Goal: Task Accomplishment & Management: Complete application form

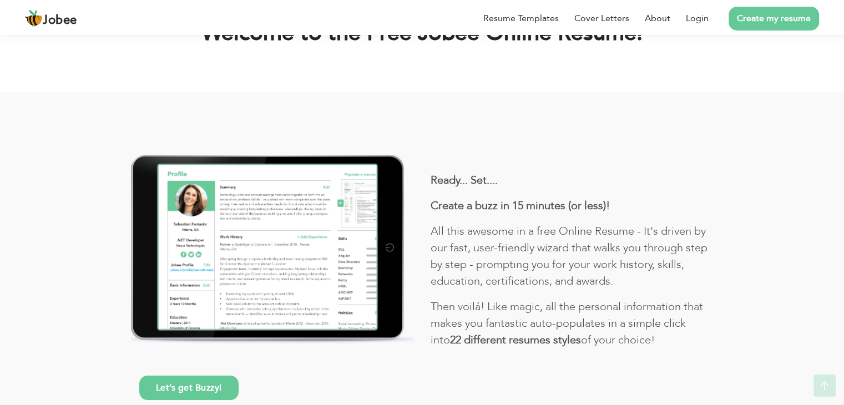
scroll to position [88, 0]
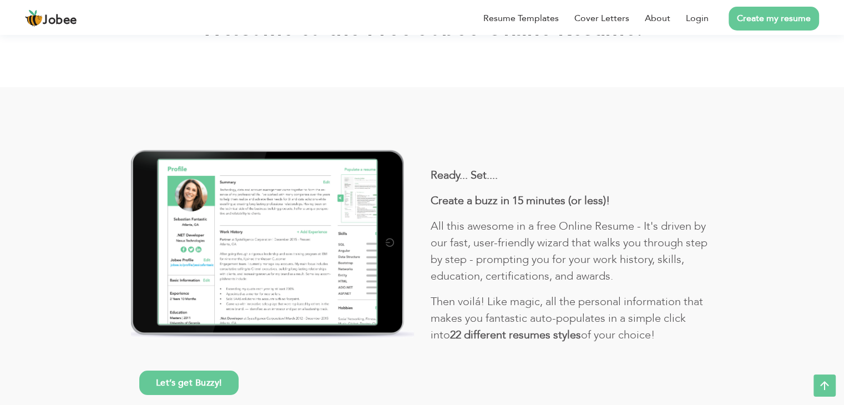
click at [763, 27] on link "Create my resume" at bounding box center [773, 19] width 90 height 24
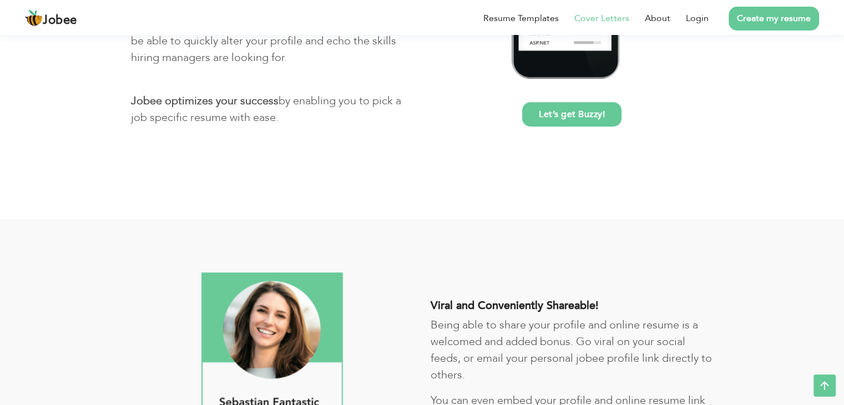
scroll to position [747, 0]
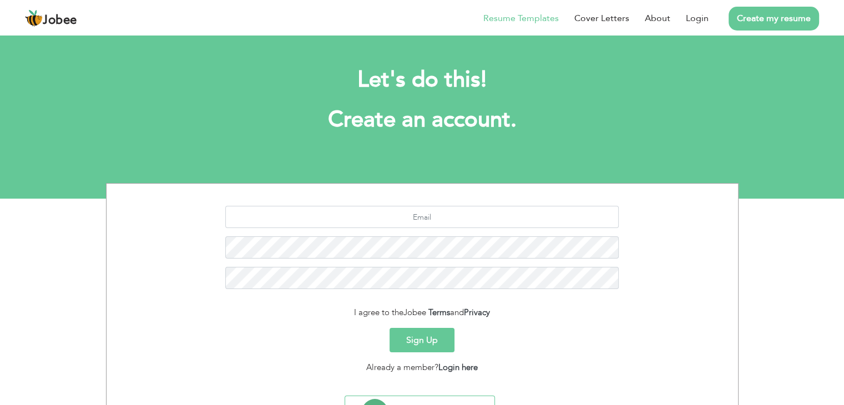
click at [505, 17] on link "Resume Templates" at bounding box center [520, 18] width 75 height 13
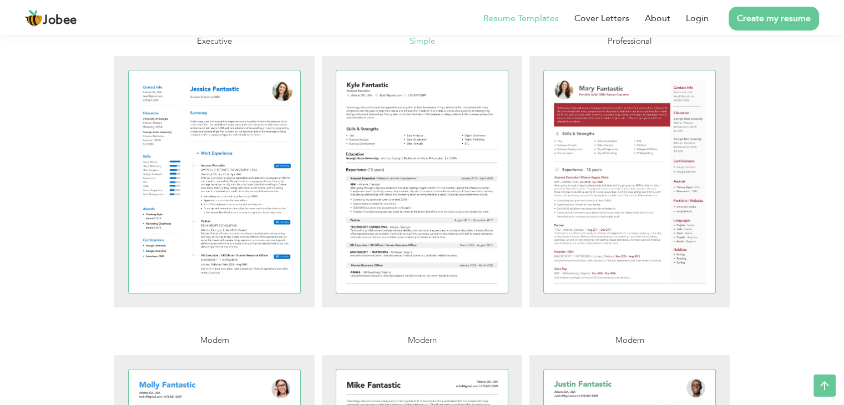
scroll to position [572, 0]
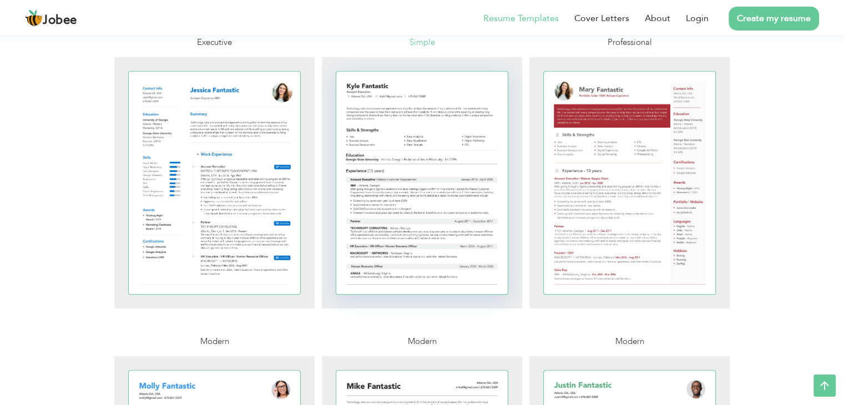
click at [402, 184] on div at bounding box center [422, 183] width 172 height 222
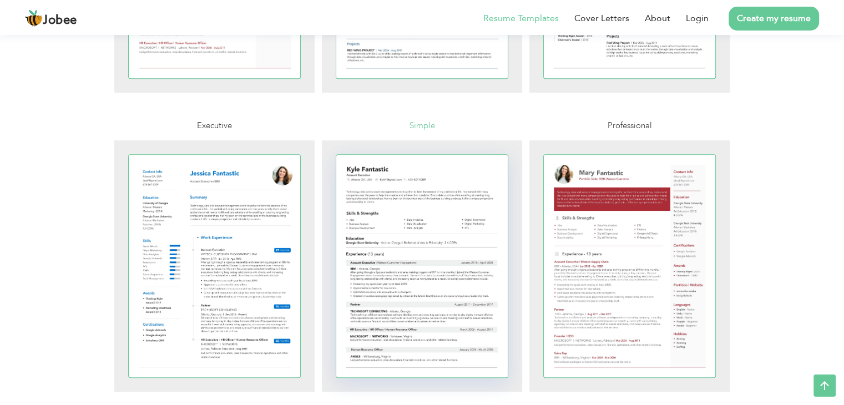
scroll to position [488, 0]
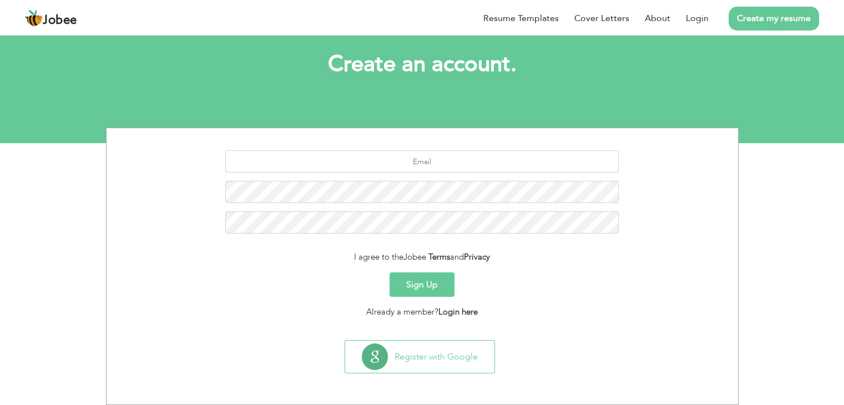
scroll to position [55, 0]
click at [419, 285] on button "Sign Up" at bounding box center [421, 284] width 65 height 24
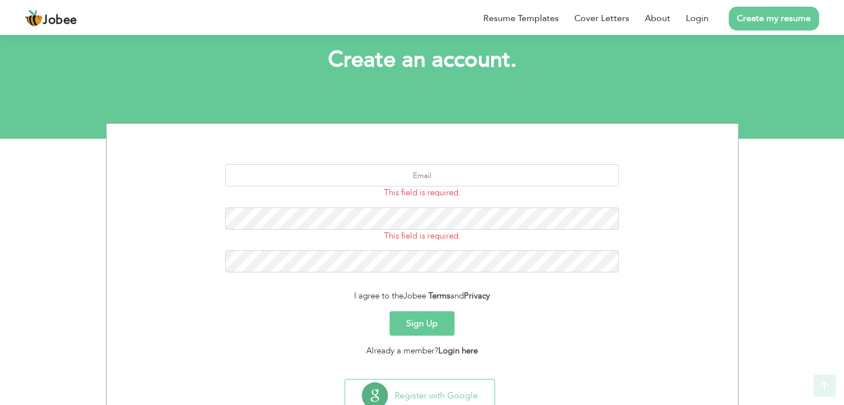
scroll to position [98, 0]
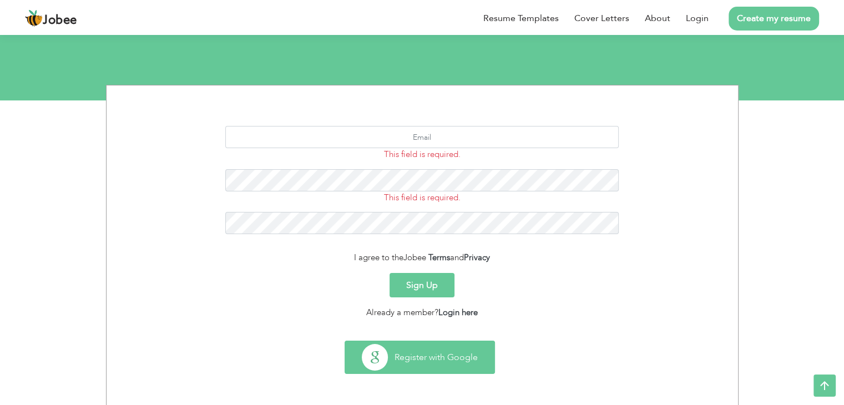
click at [422, 366] on button "Register with Google" at bounding box center [419, 357] width 149 height 32
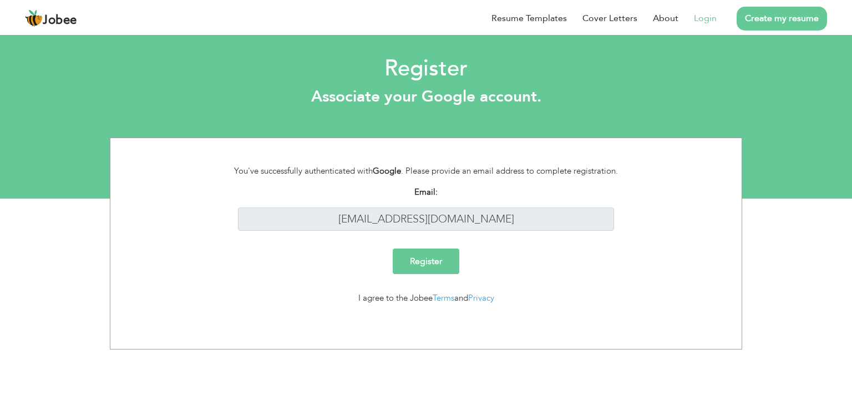
click at [425, 263] on input "Register" at bounding box center [426, 262] width 67 height 26
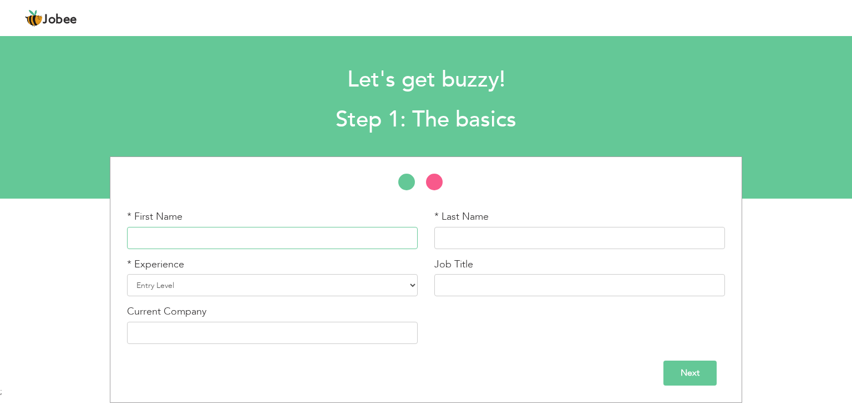
click at [284, 232] on input "text" at bounding box center [272, 238] width 291 height 22
type input "[PERSON_NAME]"
click at [506, 250] on div "* Last Name" at bounding box center [579, 234] width 307 height 48
click at [494, 245] on input "text" at bounding box center [579, 238] width 291 height 22
type input "ravrane"
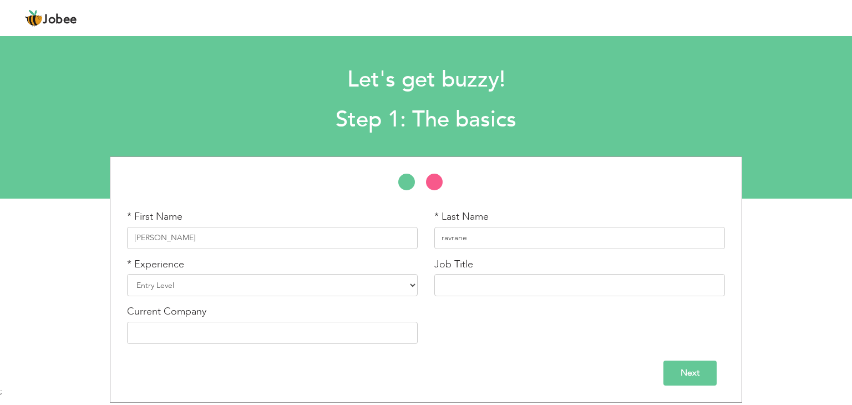
click at [293, 297] on div "* Experience Entry Level Less than 1 Year 1 Year 2 Years 3 Years 4 Years 5 Year…" at bounding box center [272, 281] width 307 height 48
click at [254, 288] on select "Entry Level Less than 1 Year 1 Year 2 Years 3 Years 4 Years 5 Years 6 Years 7 Y…" at bounding box center [272, 285] width 291 height 22
select select "5"
click at [127, 274] on select "Entry Level Less than 1 Year 1 Year 2 Years 3 Years 4 Years 5 Years 6 Years 7 Y…" at bounding box center [272, 285] width 291 height 22
click at [483, 278] on input "text" at bounding box center [579, 285] width 291 height 22
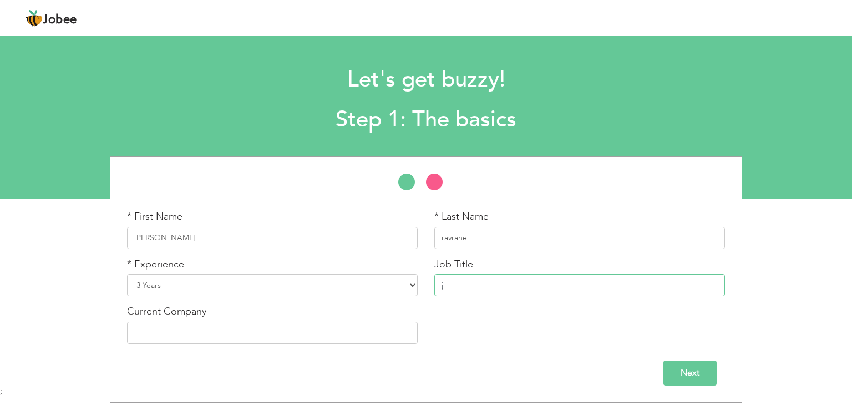
paste input "Junior Software Developer"
type input "Junior Software Developer"
click at [240, 334] on input "text" at bounding box center [272, 333] width 291 height 22
type input "edulab"
click at [688, 372] on input "Next" at bounding box center [689, 373] width 53 height 25
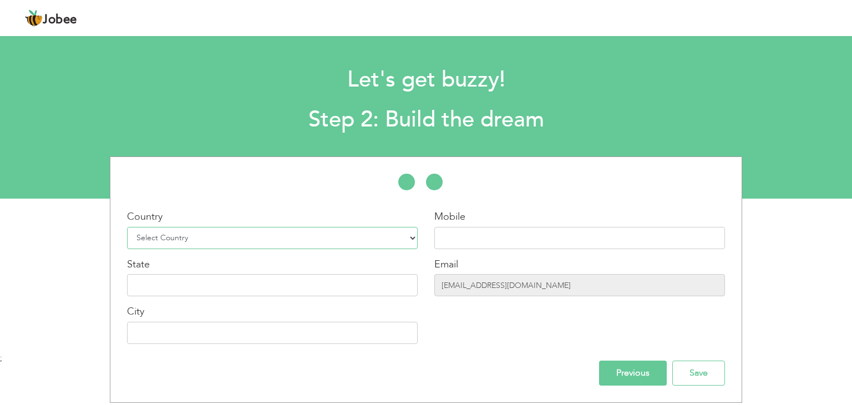
click at [331, 227] on select "Select Country Afghanistan Albania Algeria American Samoa Andorra Angola Anguil…" at bounding box center [272, 238] width 291 height 22
select select "99"
click at [127, 227] on select "Select Country Afghanistan Albania Algeria American Samoa Andorra Angola Anguil…" at bounding box center [272, 238] width 291 height 22
click at [484, 237] on input "text" at bounding box center [579, 238] width 291 height 22
type input "9867168171"
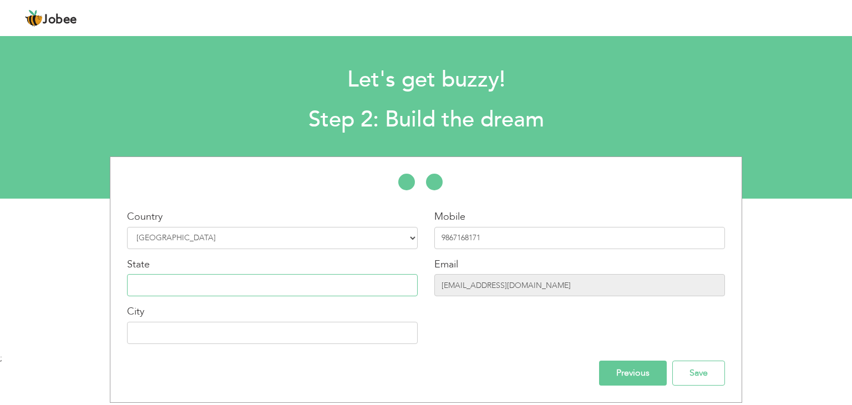
click at [297, 289] on input "text" at bounding box center [272, 285] width 291 height 22
click at [453, 286] on input "shubhamr@edulab.in" at bounding box center [579, 285] width 291 height 22
click at [300, 286] on input "text" at bounding box center [272, 285] width 291 height 22
type input "maharashtra"
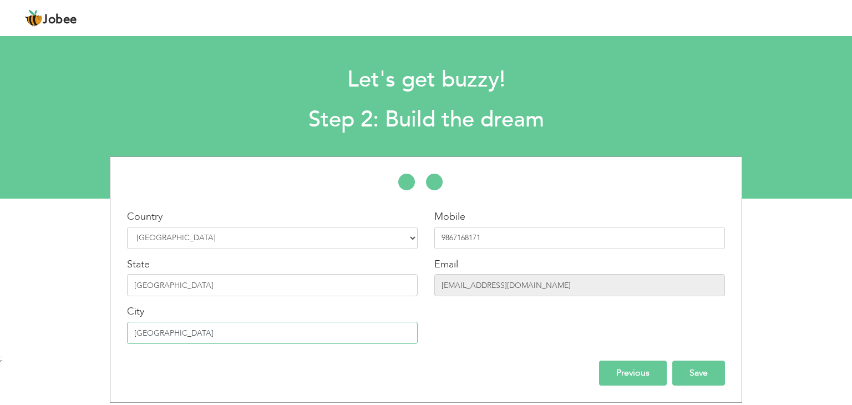
type input "[GEOGRAPHIC_DATA]"
click at [693, 367] on input "Save" at bounding box center [698, 373] width 53 height 25
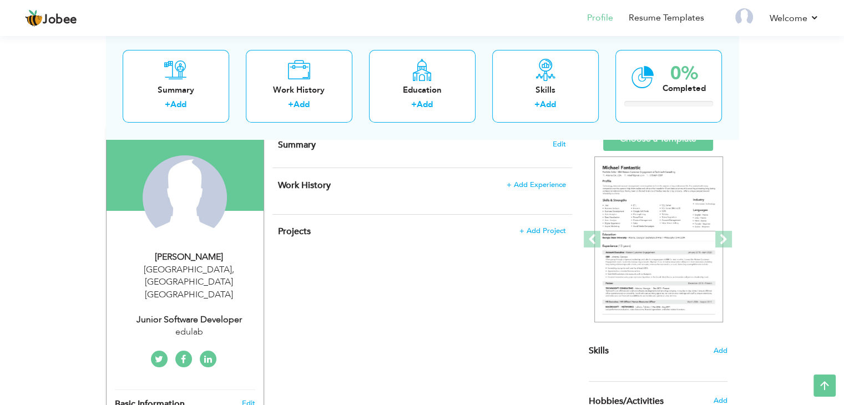
scroll to position [82, 0]
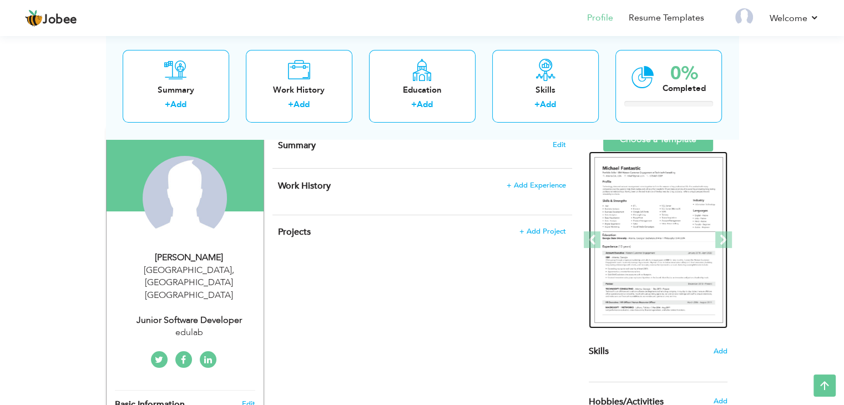
click at [616, 204] on img at bounding box center [658, 240] width 129 height 166
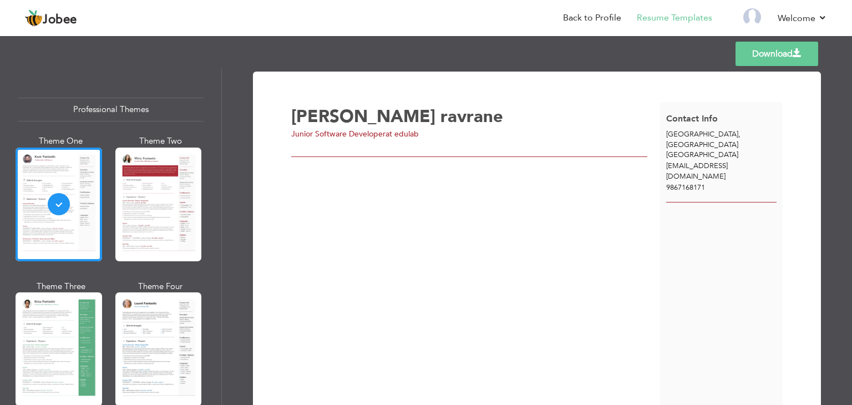
click at [336, 113] on span "[PERSON_NAME]" at bounding box center [363, 116] width 144 height 23
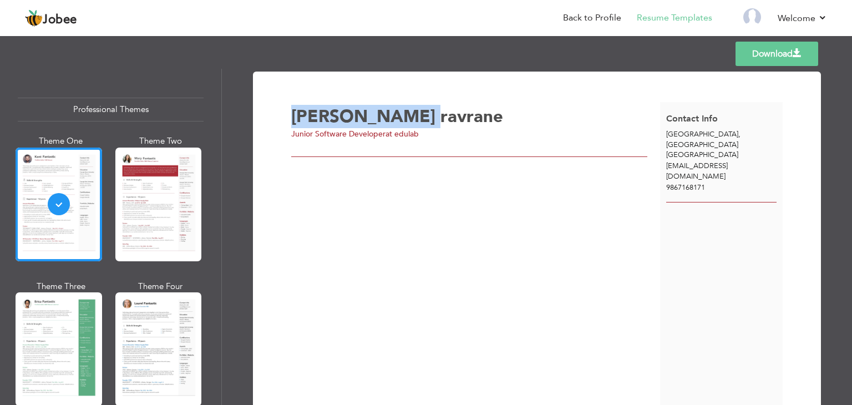
click at [336, 113] on span "[PERSON_NAME]" at bounding box center [363, 116] width 144 height 23
click at [336, 113] on span "shubham" at bounding box center [363, 116] width 144 height 23
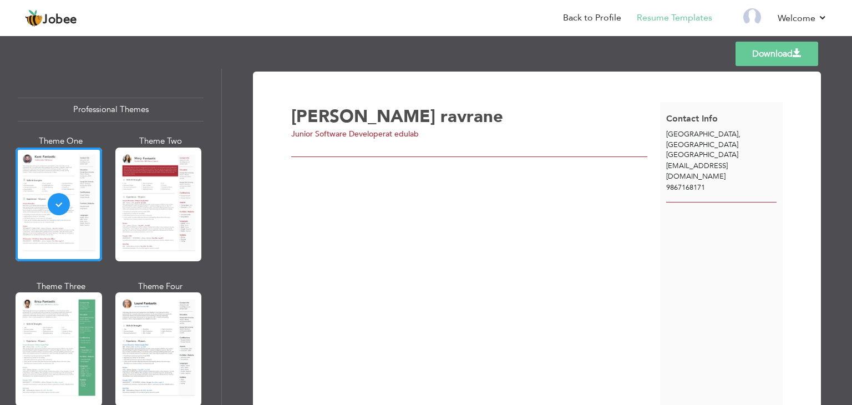
click at [336, 113] on span "shubham" at bounding box center [363, 116] width 144 height 23
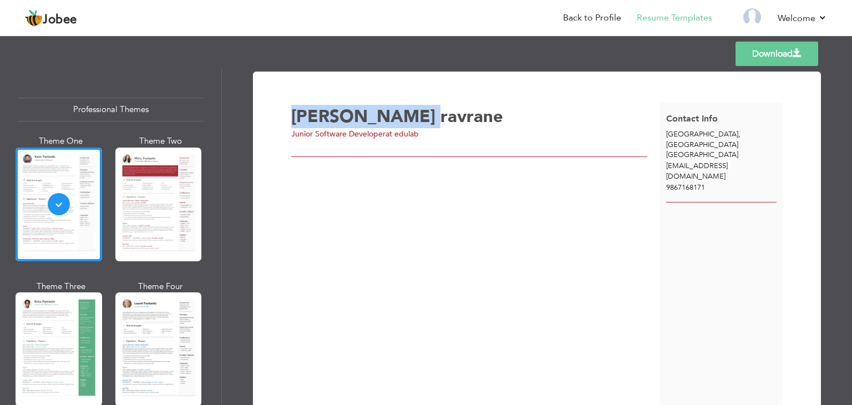
click at [336, 113] on span "shubham" at bounding box center [363, 116] width 144 height 23
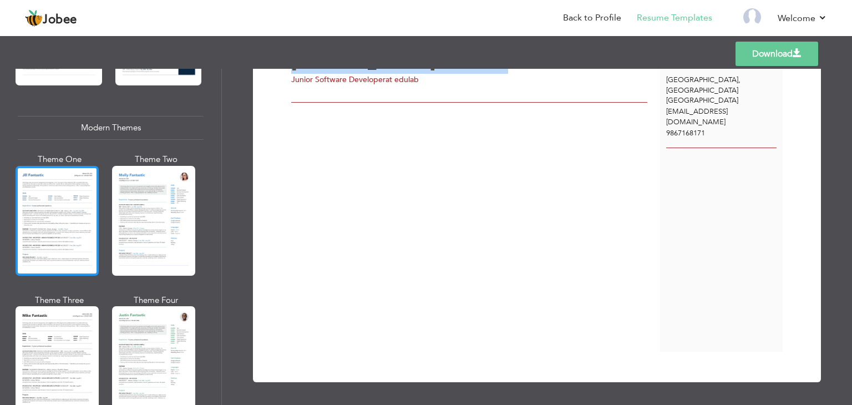
scroll to position [517, 0]
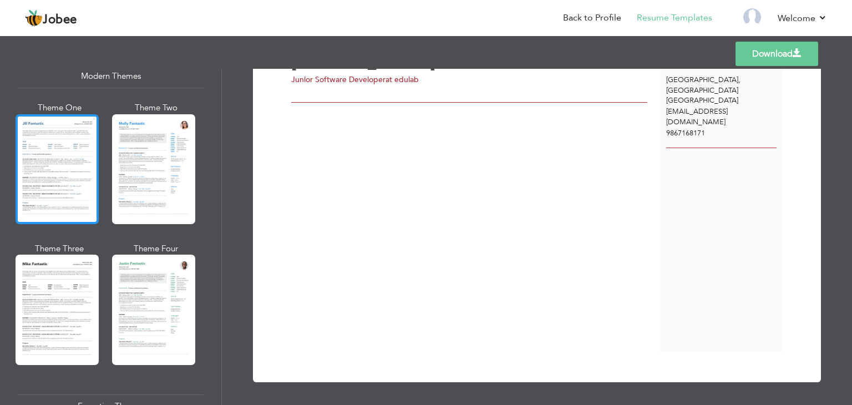
click at [61, 175] on div at bounding box center [57, 169] width 83 height 110
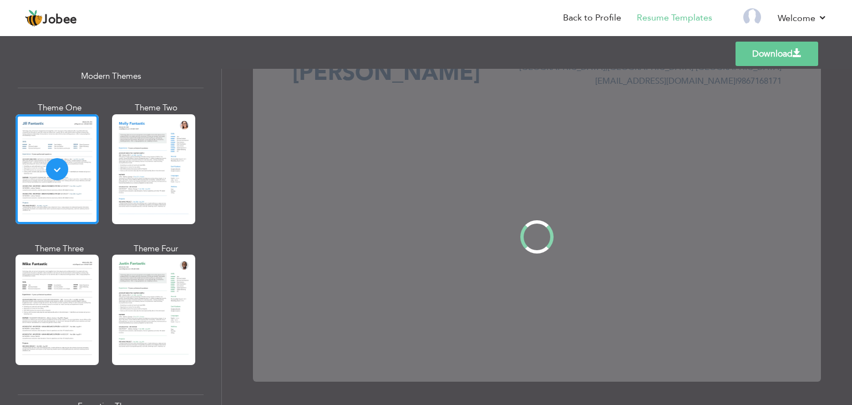
scroll to position [0, 0]
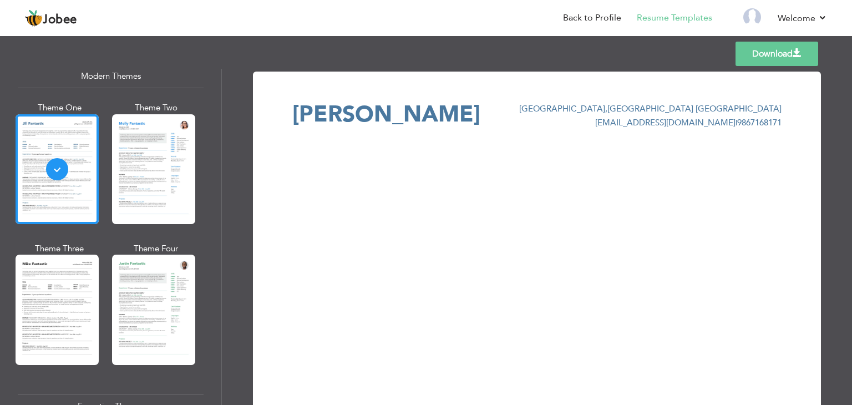
click at [388, 114] on span "shubham ravrane" at bounding box center [386, 114] width 188 height 31
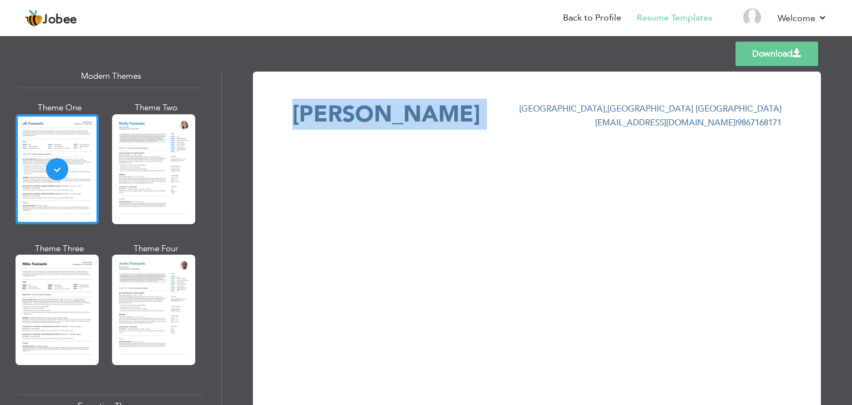
click at [388, 114] on span "shubham ravrane" at bounding box center [386, 114] width 188 height 31
click at [472, 111] on span "shubham ravrane" at bounding box center [386, 114] width 188 height 31
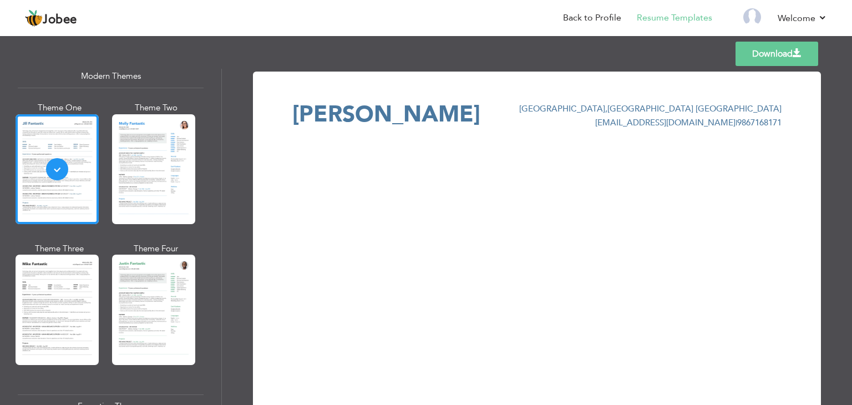
scroll to position [42, 0]
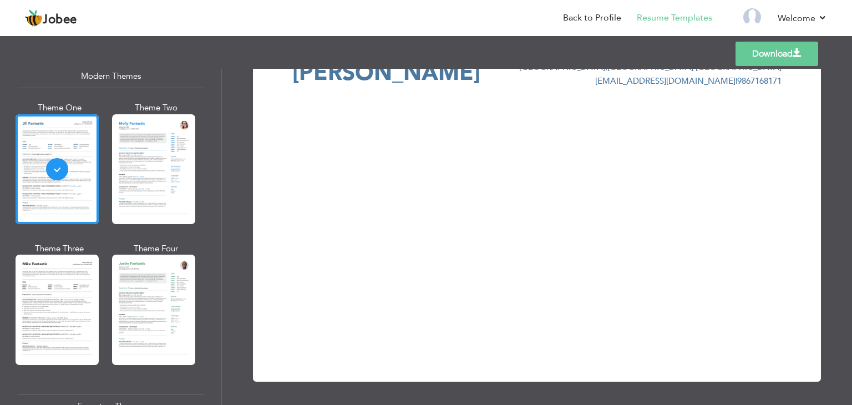
click at [780, 55] on link "Download" at bounding box center [777, 54] width 83 height 24
